Goal: Navigation & Orientation: Find specific page/section

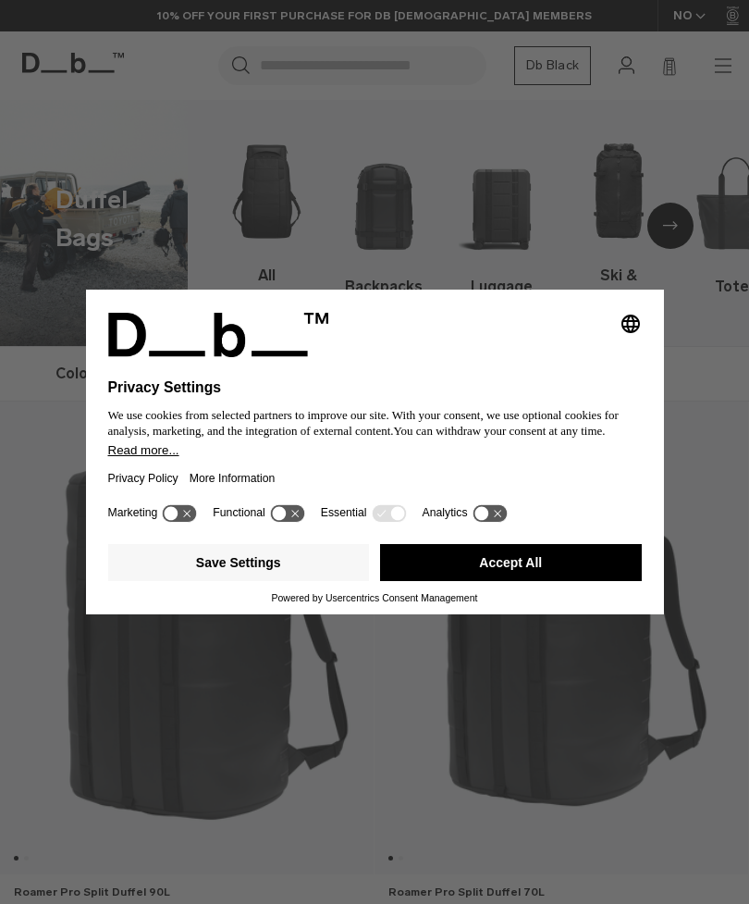
click at [488, 564] on button "Accept All" at bounding box center [511, 562] width 262 height 37
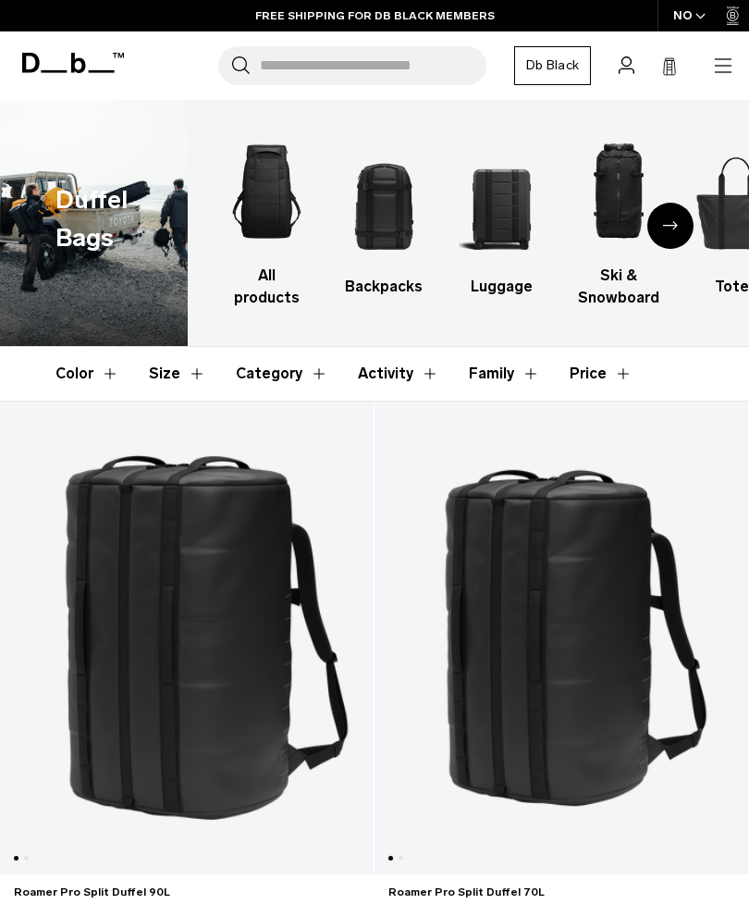
click at [391, 297] on h3 "Backpacks" at bounding box center [383, 287] width 85 height 22
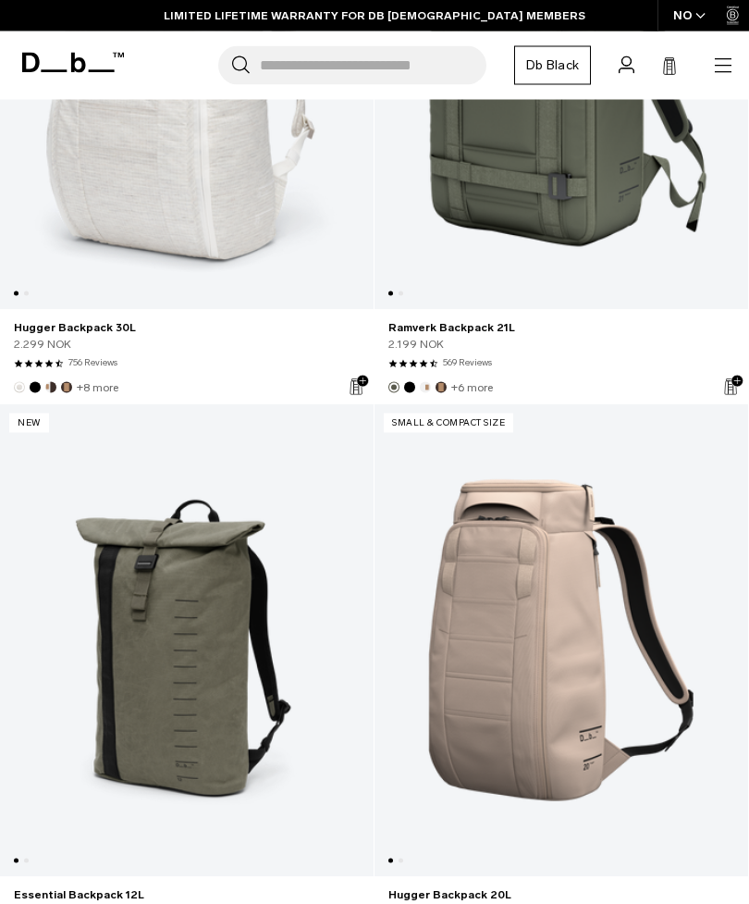
scroll to position [7140, 0]
